Goal: Book appointment/travel/reservation

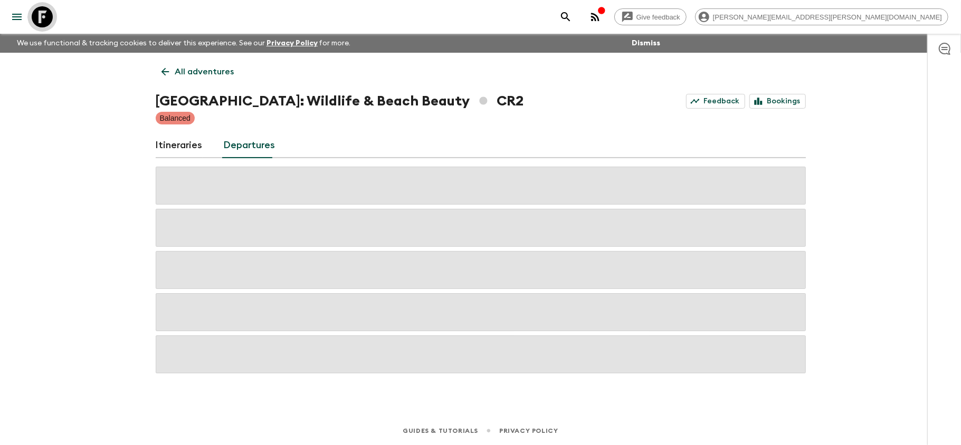
click at [45, 11] on icon at bounding box center [42, 16] width 21 height 21
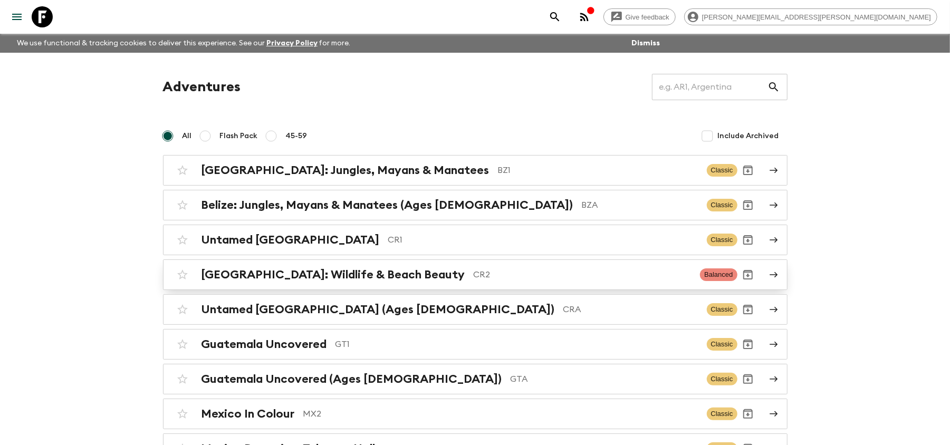
click at [454, 285] on div "[GEOGRAPHIC_DATA]: Wildlife & Beach Beauty CR2 Balanced" at bounding box center [455, 274] width 566 height 21
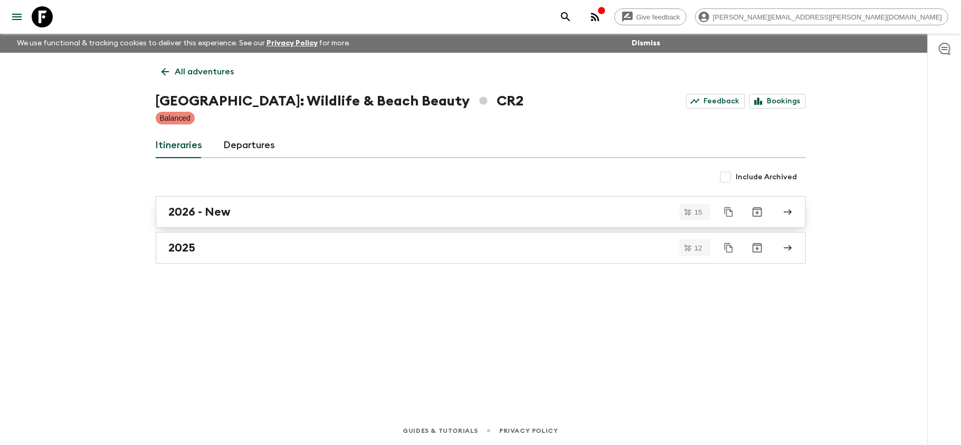
click at [490, 214] on div "2026 - New" at bounding box center [471, 212] width 604 height 14
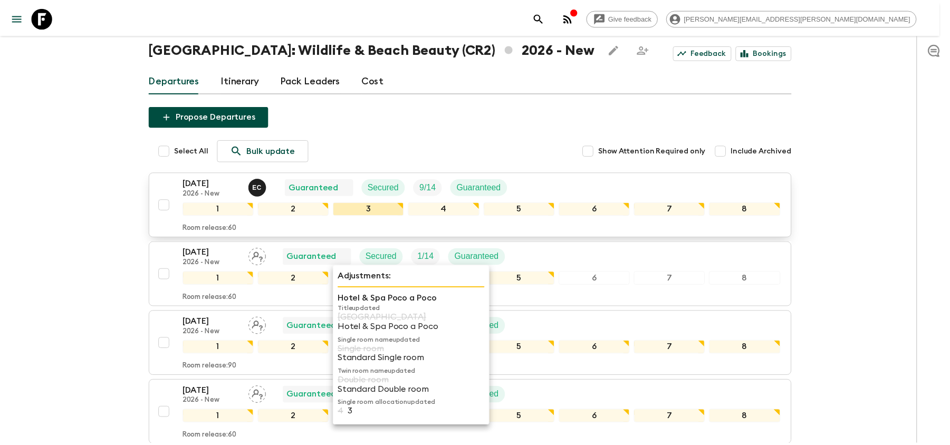
scroll to position [140, 0]
